Goal: Navigation & Orientation: Find specific page/section

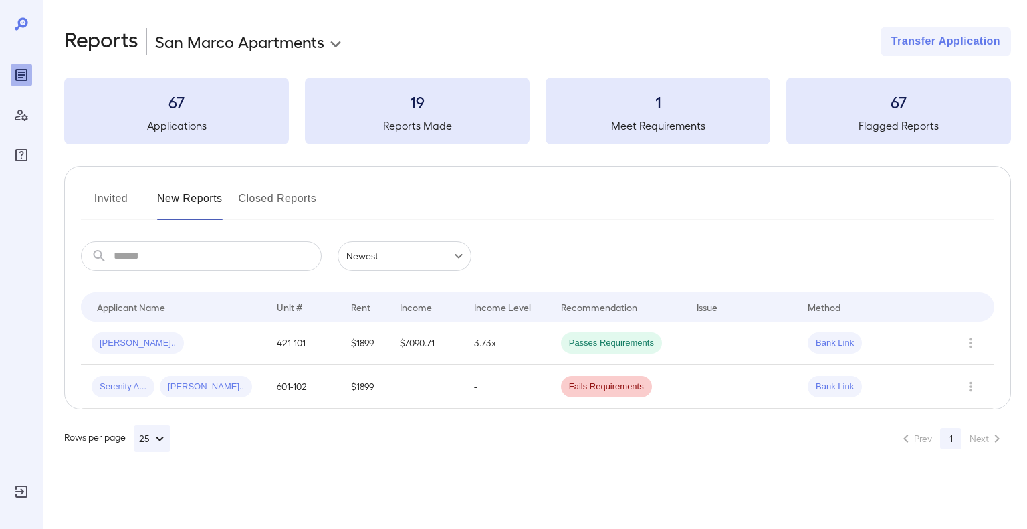
click at [122, 201] on button "Invited" at bounding box center [111, 204] width 60 height 32
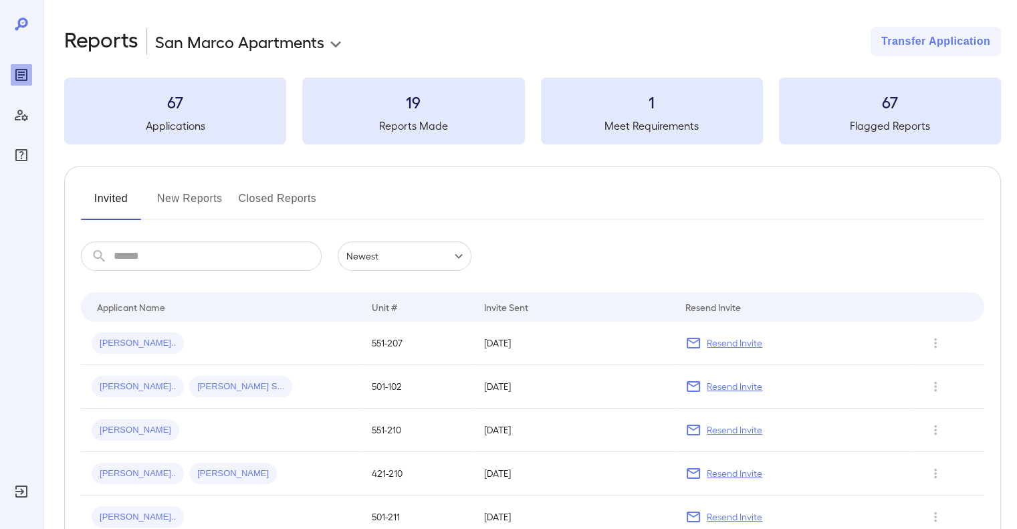
click at [202, 199] on button "New Reports" at bounding box center [190, 204] width 66 height 32
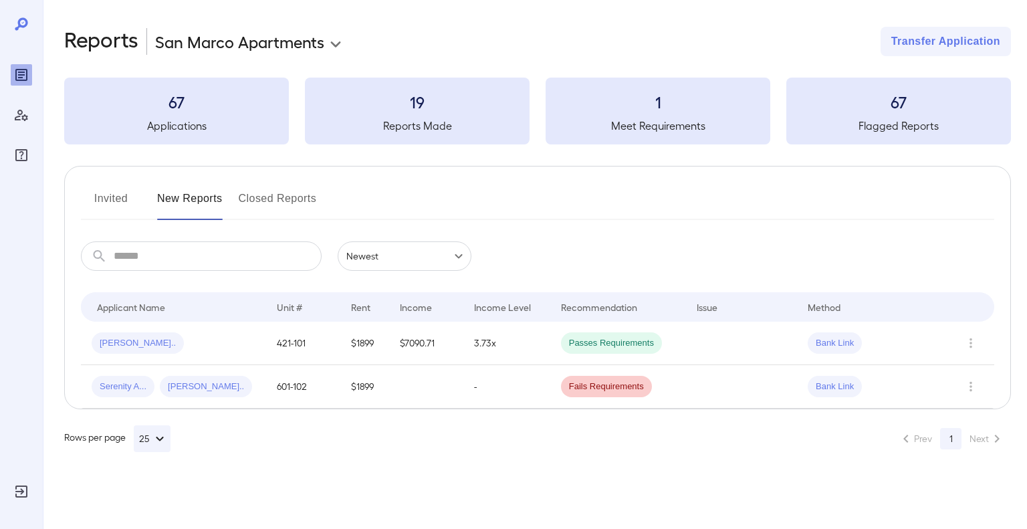
click at [110, 201] on button "Invited" at bounding box center [111, 204] width 60 height 32
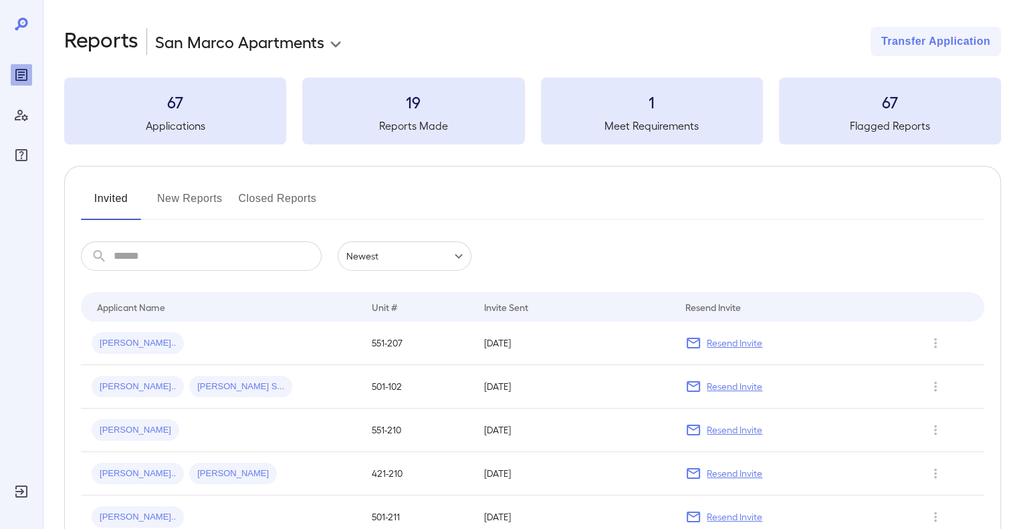
click at [273, 204] on button "Closed Reports" at bounding box center [278, 204] width 78 height 32
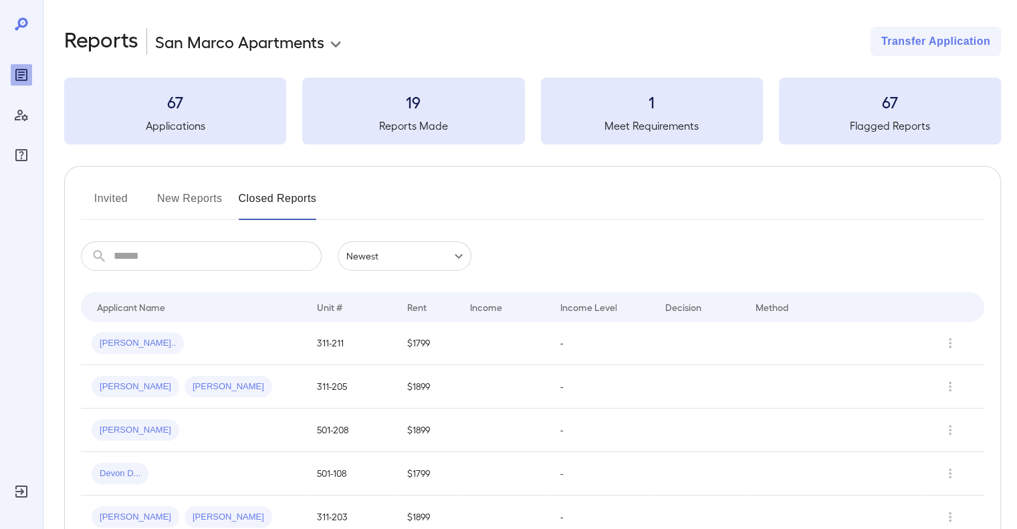
click at [178, 196] on button "New Reports" at bounding box center [190, 204] width 66 height 32
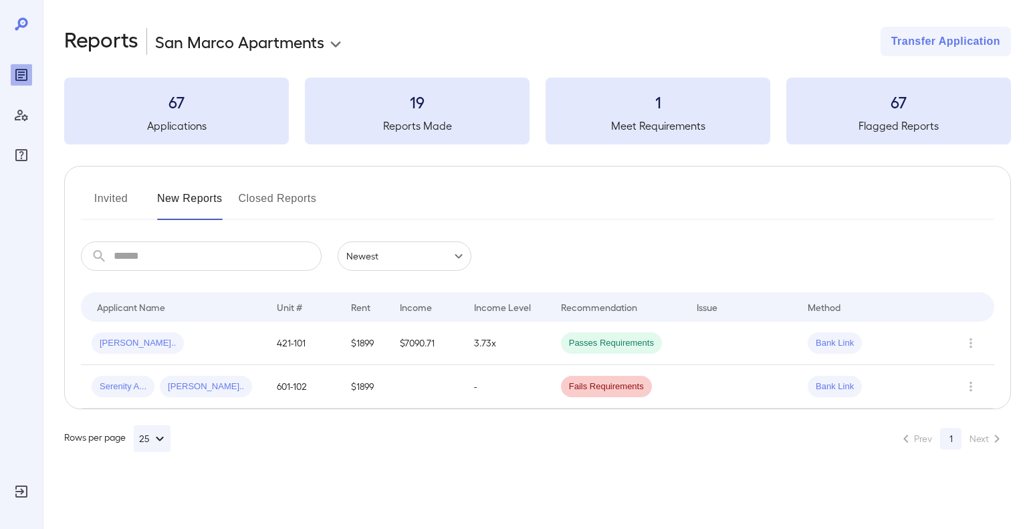
click at [102, 186] on div "Invited New Reports Closed Reports ​ ​ Newest ****** Drop to group by Applicant…" at bounding box center [537, 287] width 946 height 243
click at [209, 204] on button "New Reports" at bounding box center [190, 204] width 66 height 32
click at [112, 208] on button "Invited" at bounding box center [111, 204] width 60 height 32
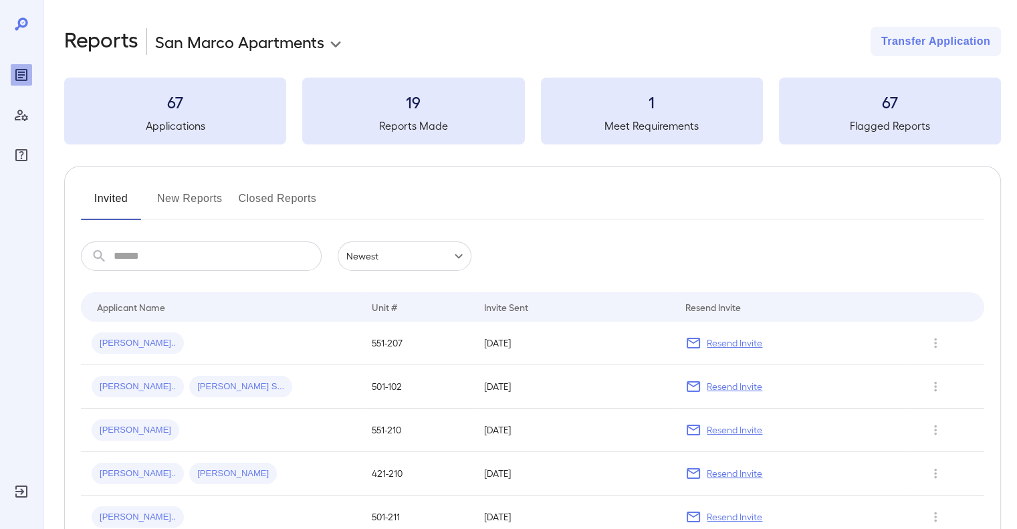
click at [201, 200] on button "New Reports" at bounding box center [190, 204] width 66 height 32
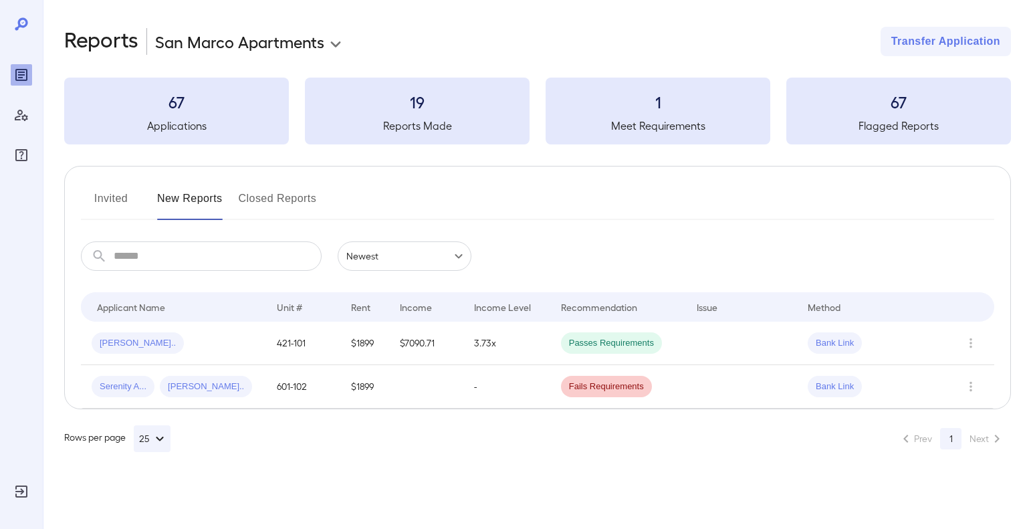
click at [287, 206] on button "Closed Reports" at bounding box center [278, 204] width 78 height 32
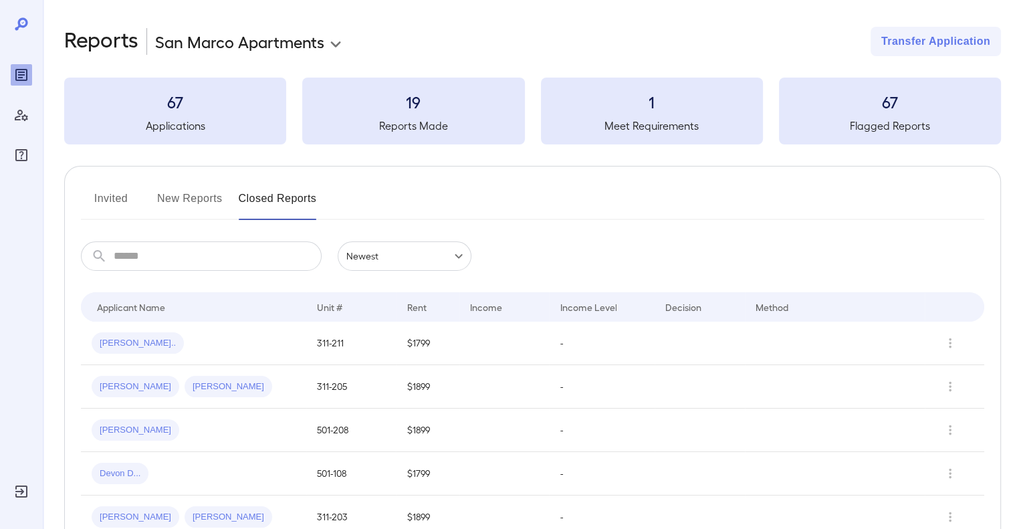
click at [168, 205] on button "New Reports" at bounding box center [190, 204] width 66 height 32
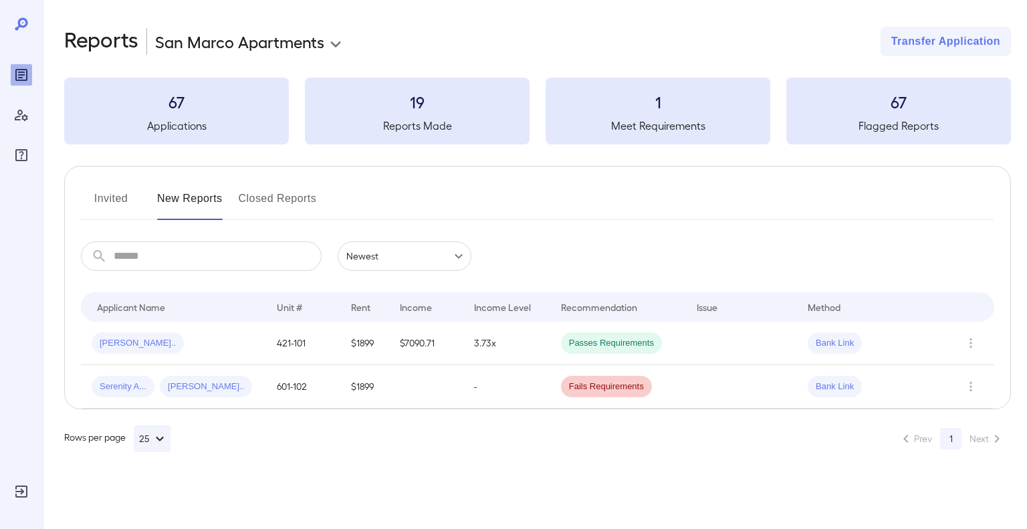
click at [102, 198] on button "Invited" at bounding box center [111, 204] width 60 height 32
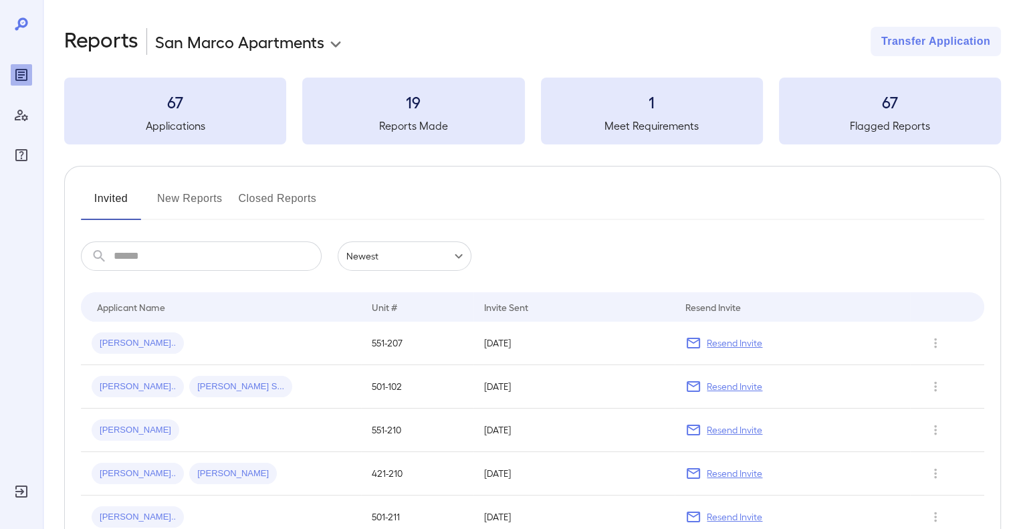
drag, startPoint x: 315, startPoint y: 183, endPoint x: 300, endPoint y: 193, distance: 18.4
click at [201, 205] on button "New Reports" at bounding box center [190, 204] width 66 height 32
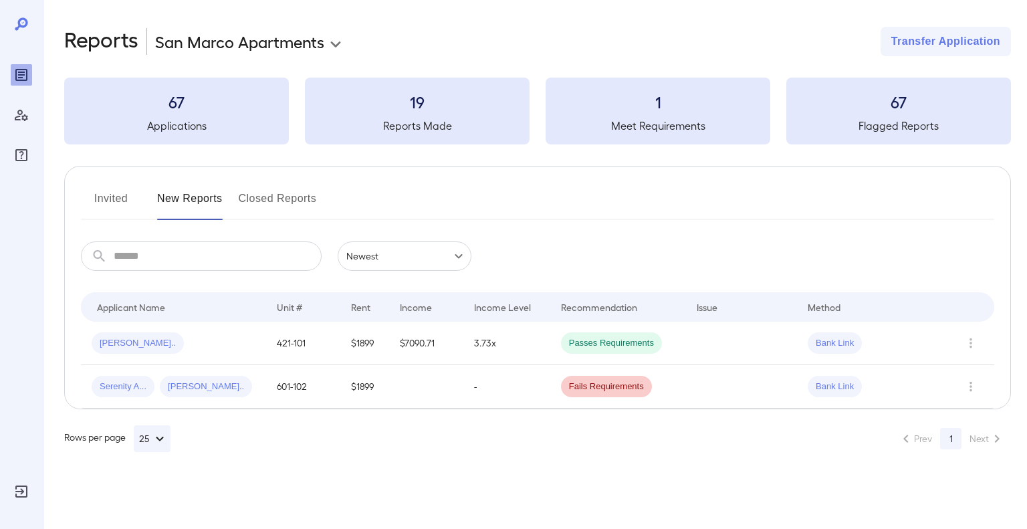
click at [299, 199] on button "Closed Reports" at bounding box center [278, 204] width 78 height 32
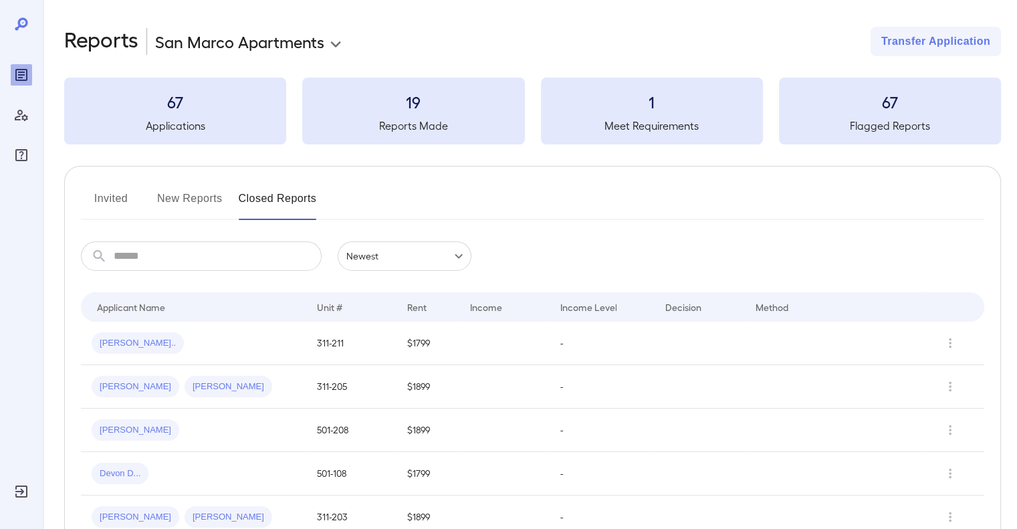
click at [187, 199] on button "New Reports" at bounding box center [190, 204] width 66 height 32
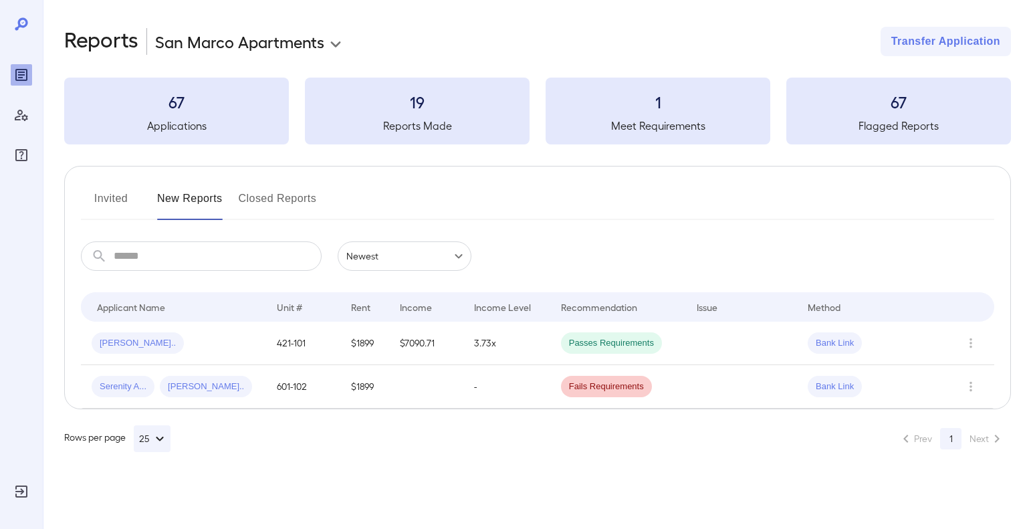
click at [123, 203] on button "Invited" at bounding box center [111, 204] width 60 height 32
